Goal: Information Seeking & Learning: Learn about a topic

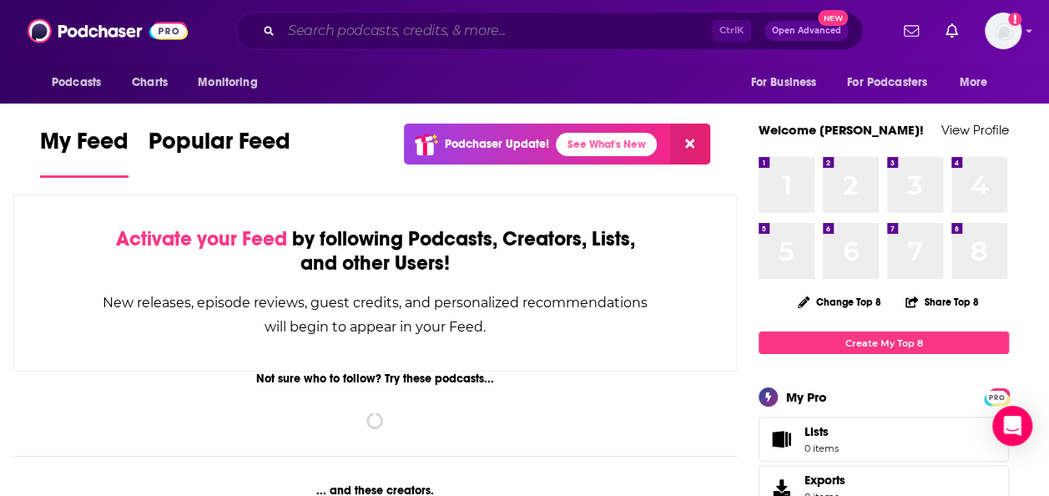
click at [466, 35] on input "Search podcasts, credits, & more..." at bounding box center [496, 31] width 431 height 27
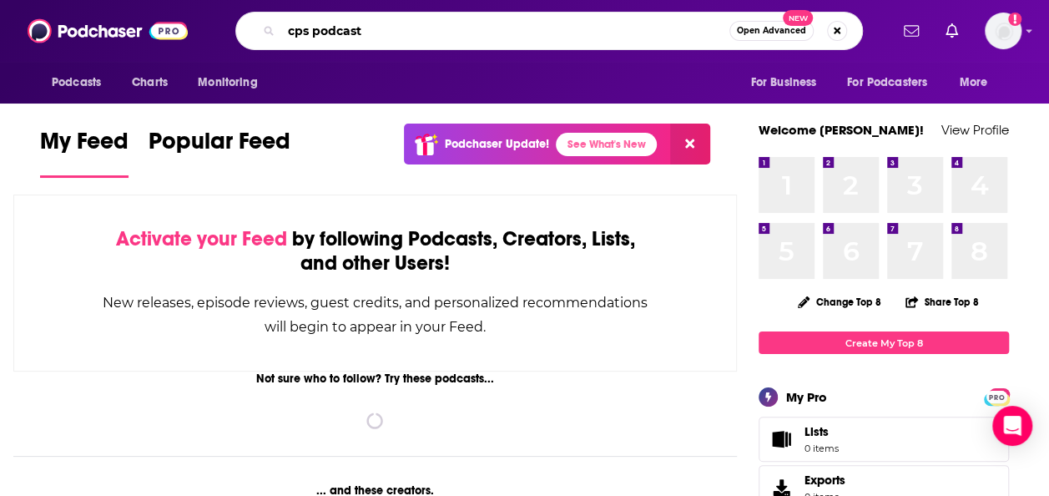
type input "cps podcast"
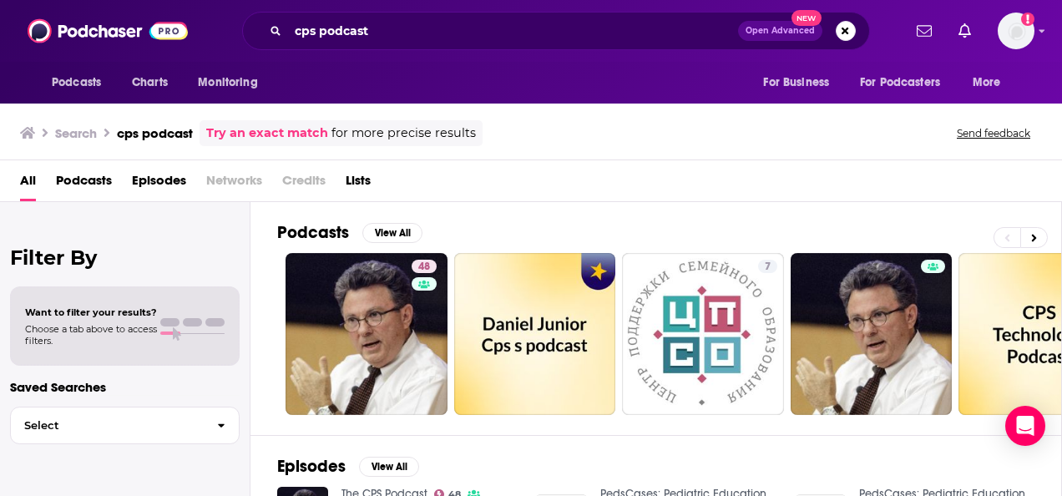
click at [906, 185] on div "All Podcasts Episodes Networks Credits Lists" at bounding box center [534, 184] width 1028 height 34
click at [832, 196] on div "All Podcasts Episodes Networks Credits Lists" at bounding box center [534, 184] width 1028 height 34
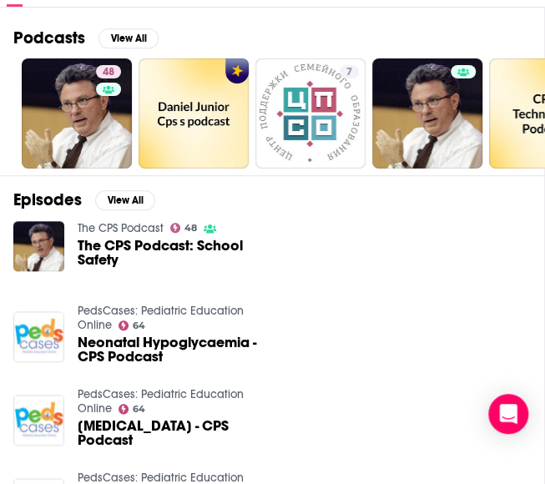
scroll to position [245, 0]
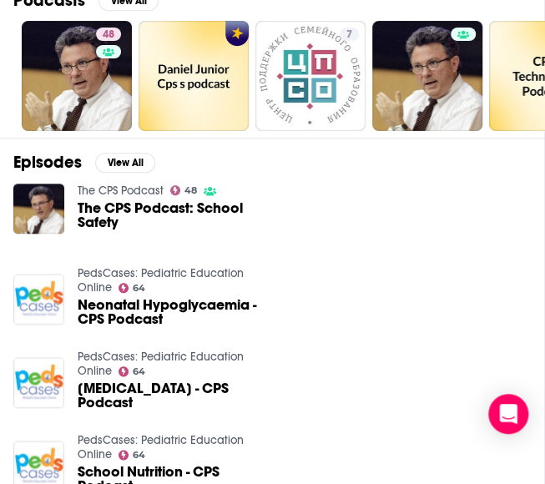
click at [162, 210] on span "The CPS Podcast: School Safety" at bounding box center [173, 215] width 190 height 28
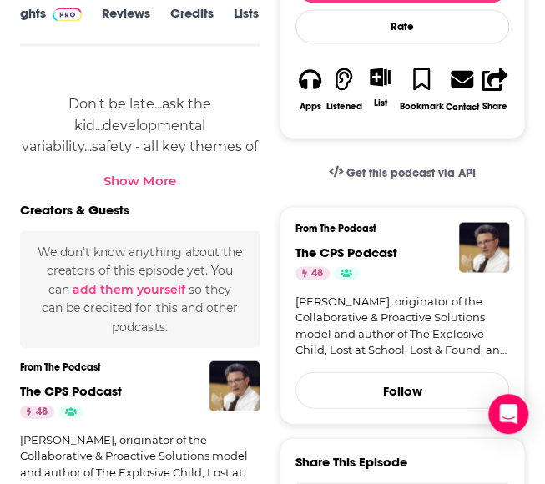
scroll to position [703, 0]
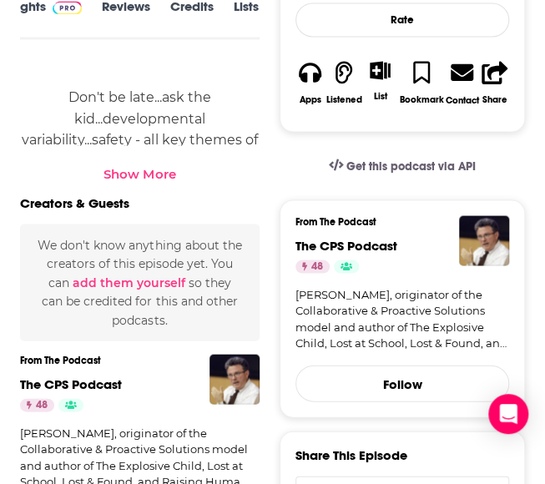
click at [401, 328] on link "[PERSON_NAME], originator of the Collaborative & Proactive Solutions model and …" at bounding box center [403, 318] width 214 height 65
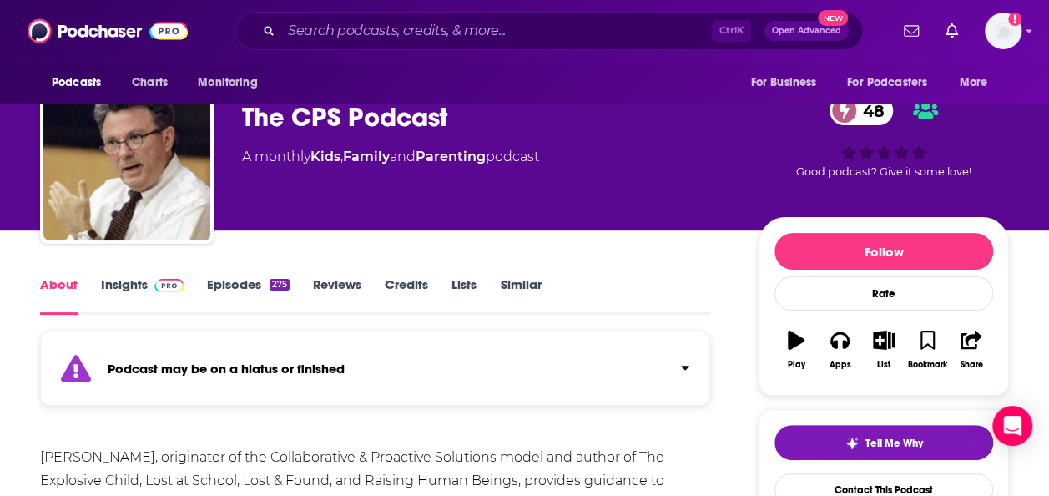
scroll to position [23, 0]
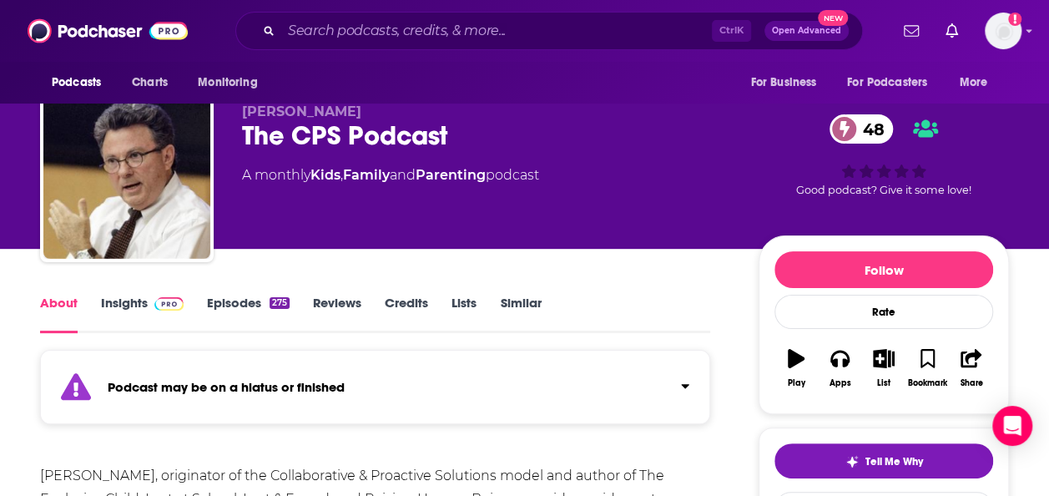
click at [145, 300] on link "Insights" at bounding box center [142, 314] width 83 height 38
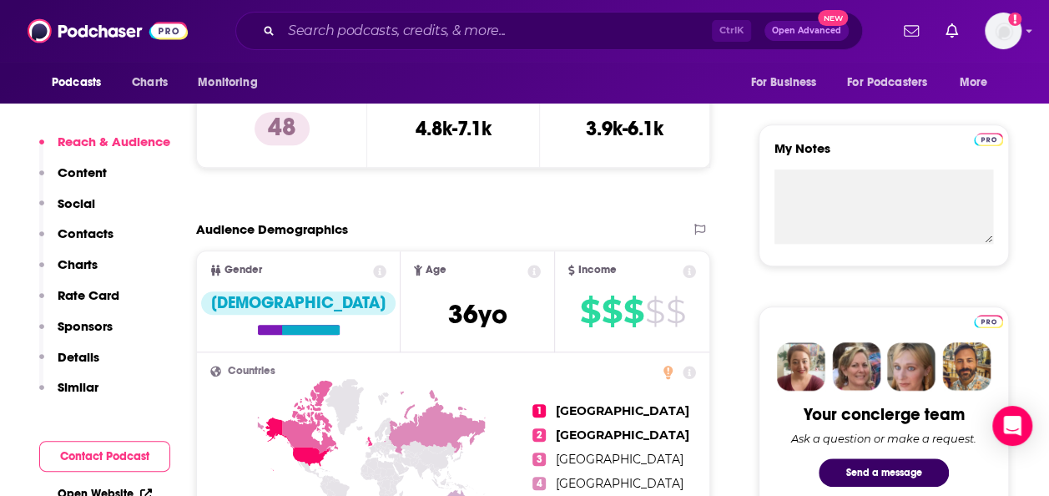
scroll to position [510, 0]
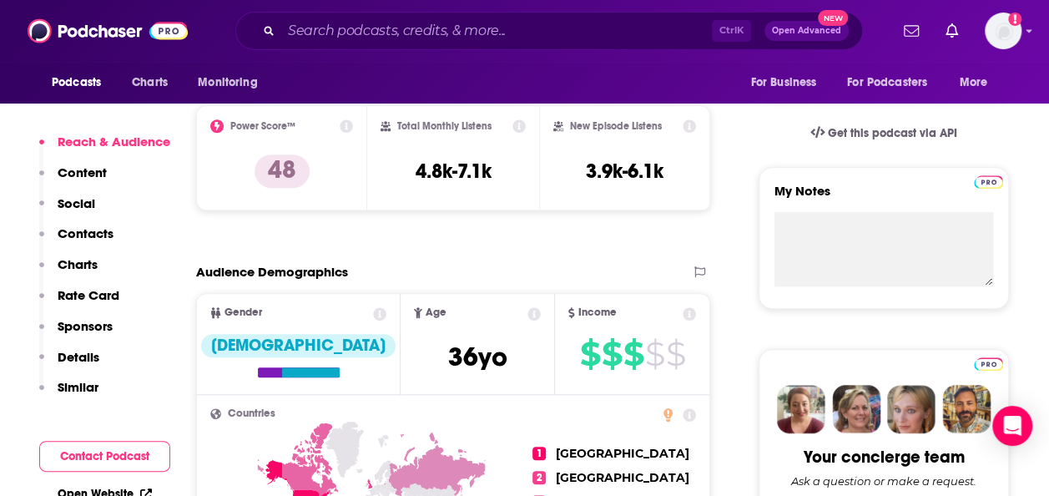
click at [351, 127] on icon at bounding box center [347, 125] width 13 height 13
click at [345, 126] on icon at bounding box center [347, 125] width 13 height 13
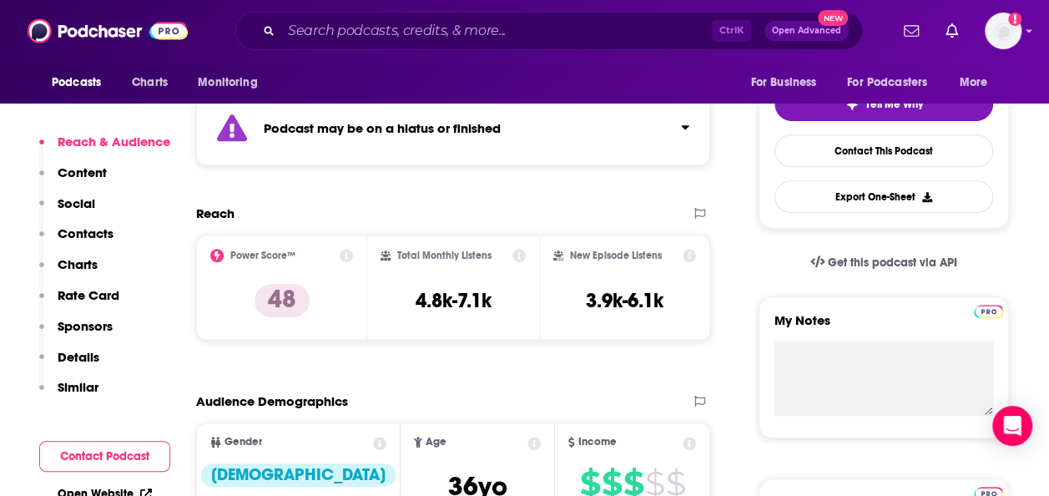
scroll to position [359, 0]
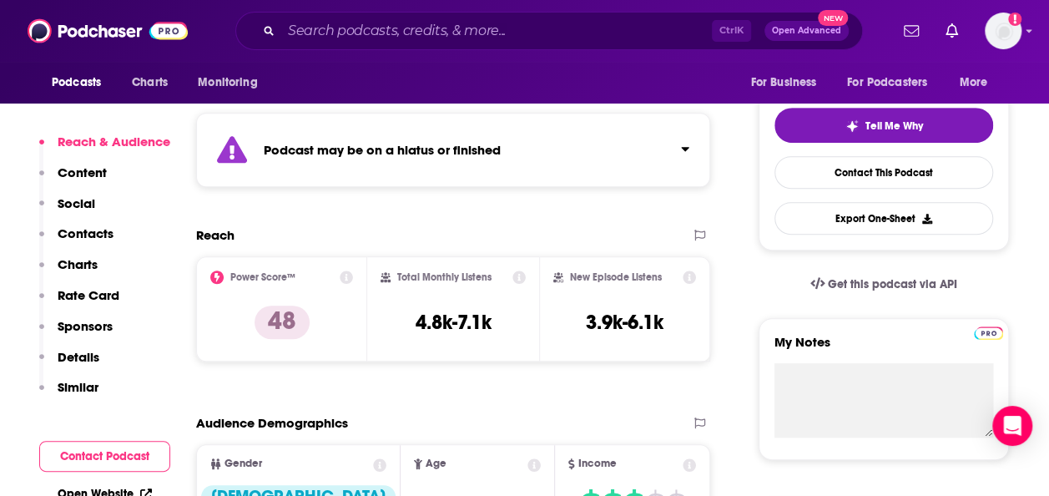
click at [346, 277] on icon at bounding box center [347, 276] width 13 height 13
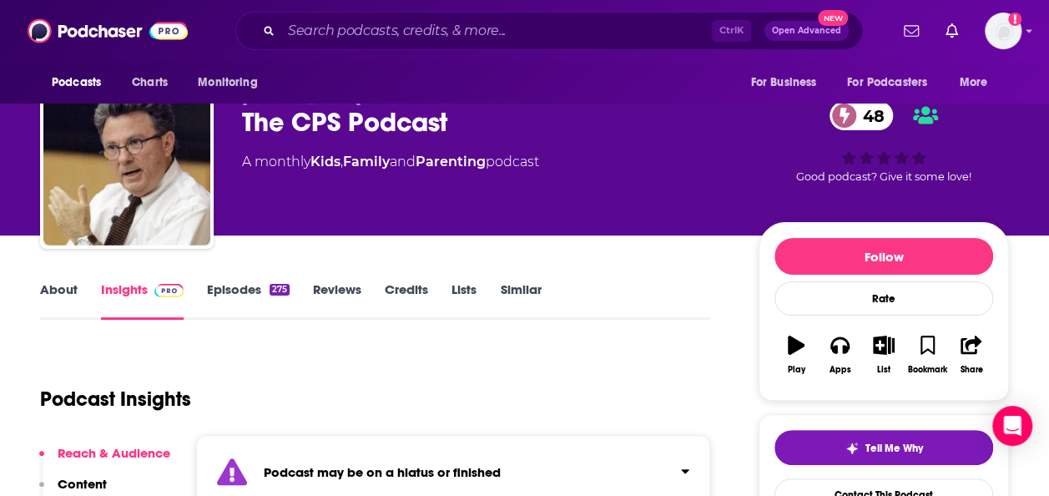
scroll to position [112, 0]
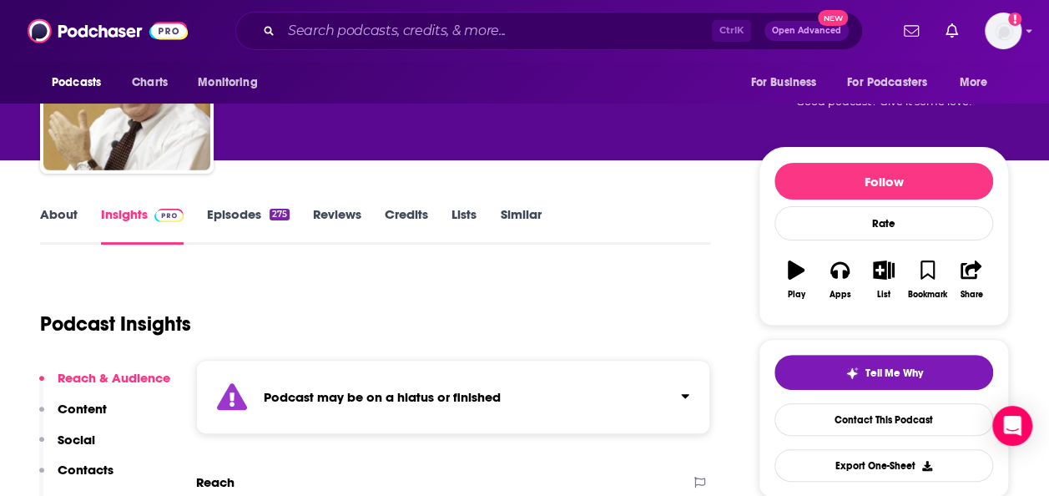
click at [92, 409] on p "Content" at bounding box center [82, 409] width 49 height 16
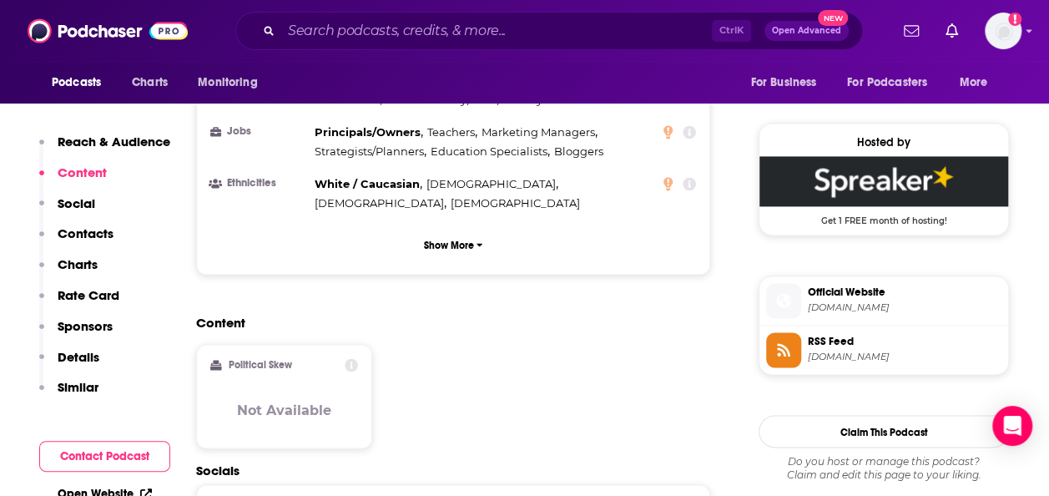
scroll to position [1165, 0]
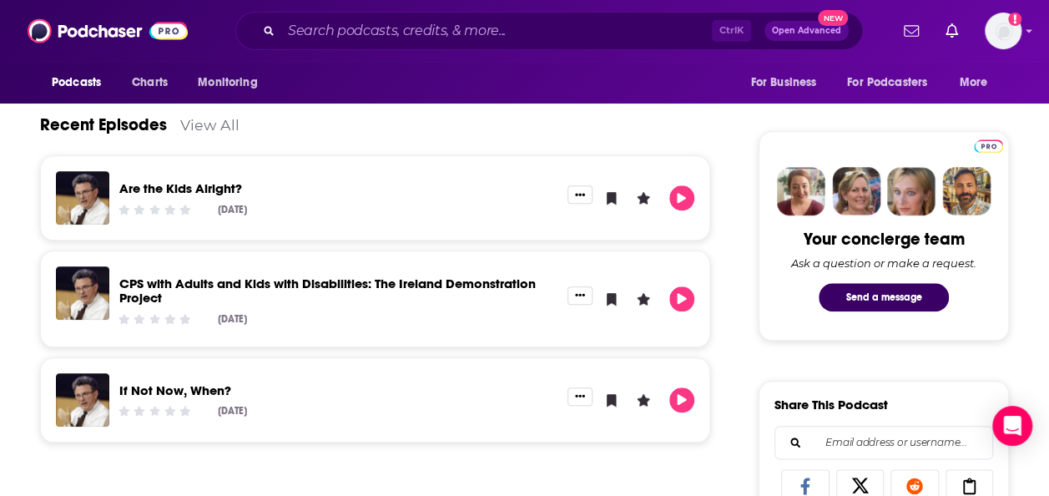
scroll to position [730, 0]
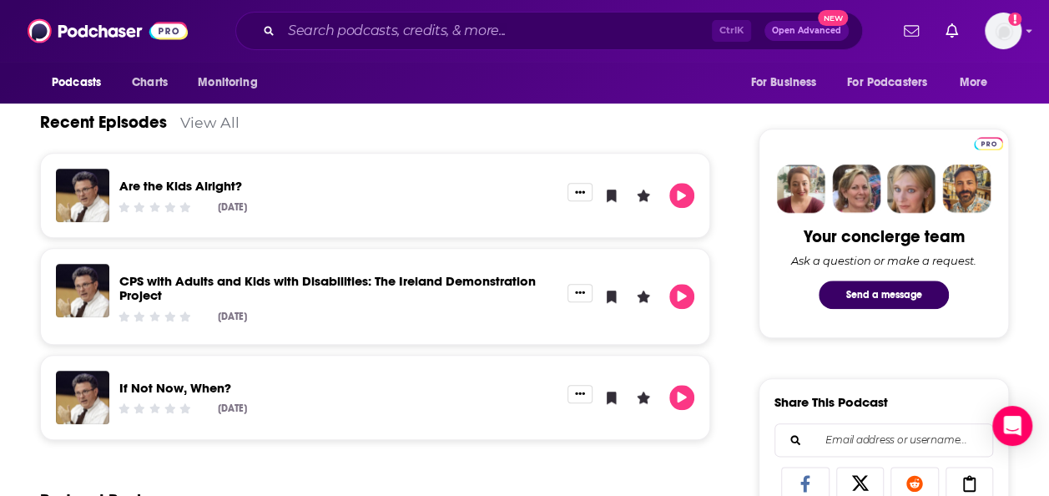
click at [482, 194] on div "Are the Kids Alright?" at bounding box center [338, 188] width 438 height 19
